Goal: Check status: Check status

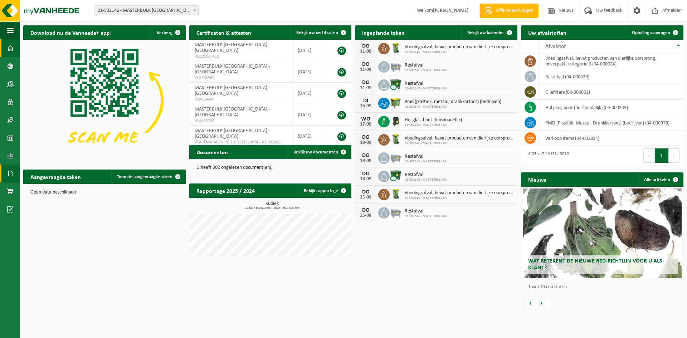
click at [9, 174] on span at bounding box center [10, 174] width 6 height 18
click at [45, 173] on span "Facturen" at bounding box center [51, 174] width 19 height 14
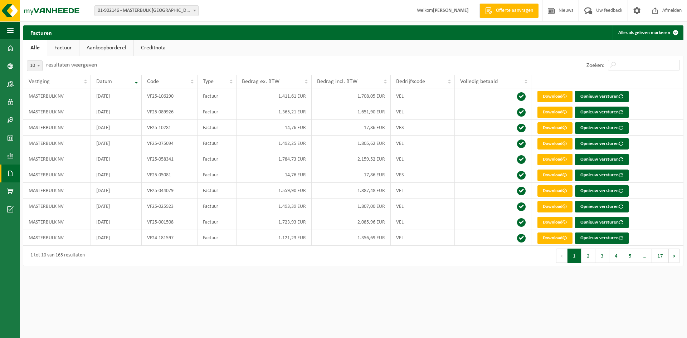
drag, startPoint x: 71, startPoint y: 50, endPoint x: 86, endPoint y: 47, distance: 15.0
click at [71, 50] on link "Factuur" at bounding box center [63, 48] width 32 height 16
click at [87, 47] on link "Aankoopborderel" at bounding box center [107, 48] width 54 height 16
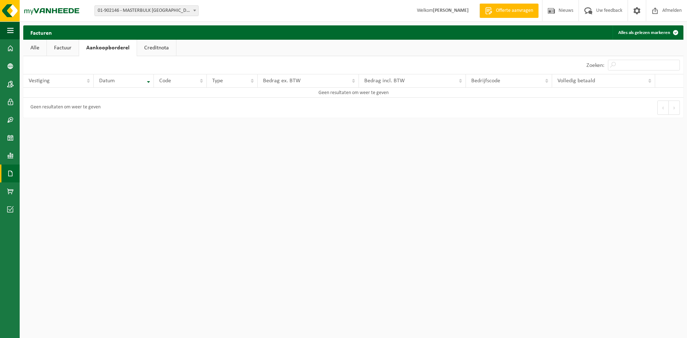
click at [146, 47] on link "Creditnota" at bounding box center [156, 48] width 39 height 16
click at [69, 47] on link "Factuur" at bounding box center [63, 48] width 32 height 16
